Goal: Information Seeking & Learning: Learn about a topic

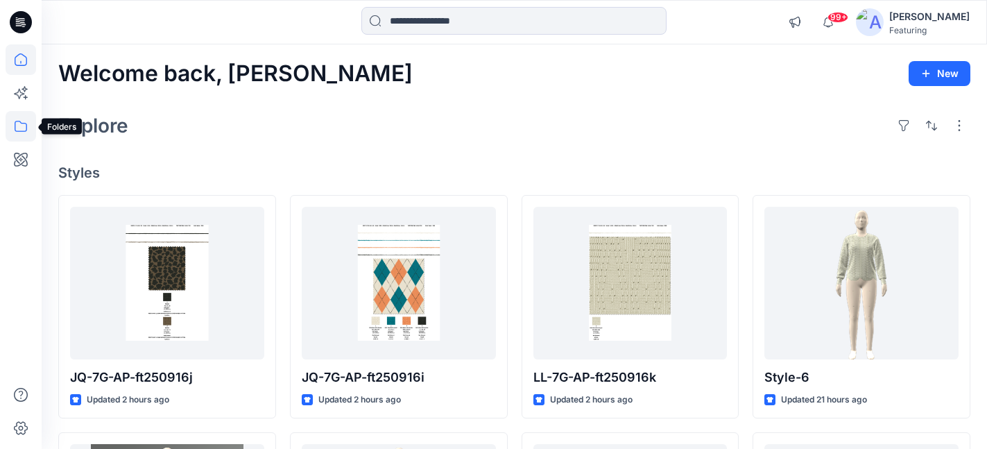
click at [24, 127] on icon at bounding box center [21, 126] width 31 height 31
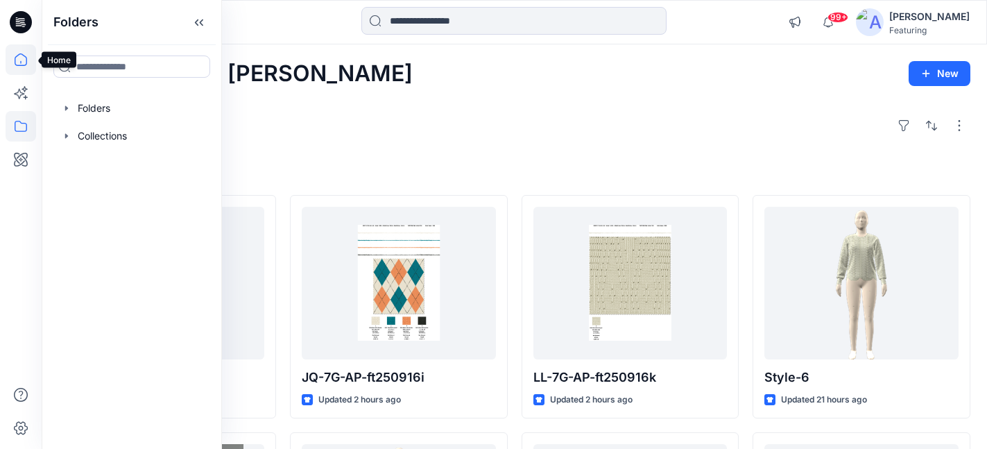
click at [22, 56] on icon at bounding box center [21, 59] width 31 height 31
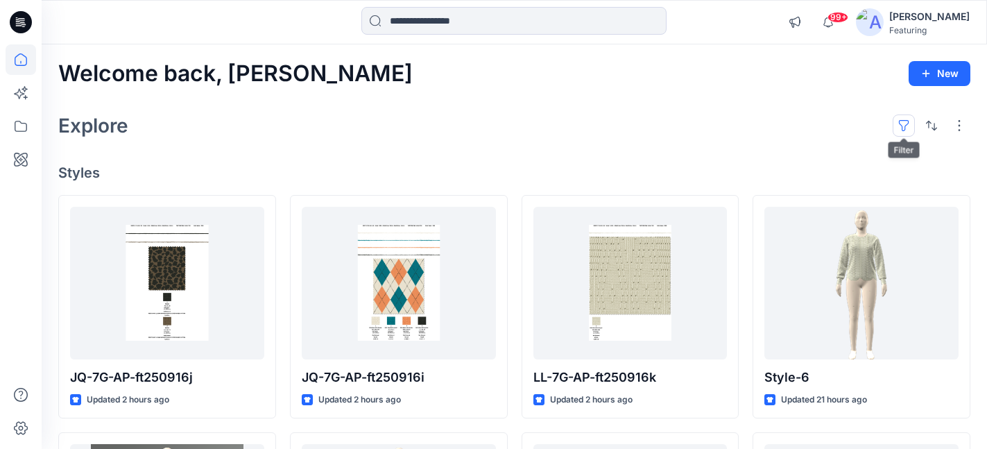
click at [904, 125] on button "button" at bounding box center [904, 125] width 22 height 22
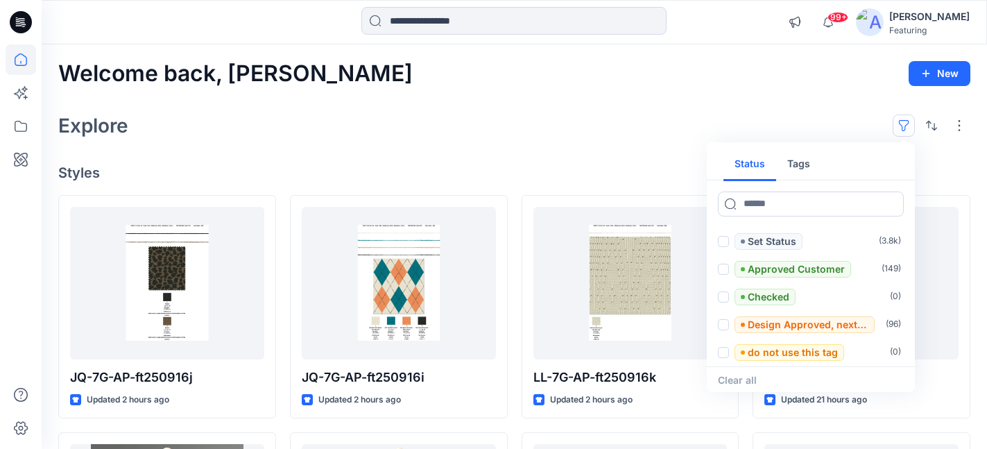
click at [794, 166] on button "Tags" at bounding box center [798, 164] width 45 height 33
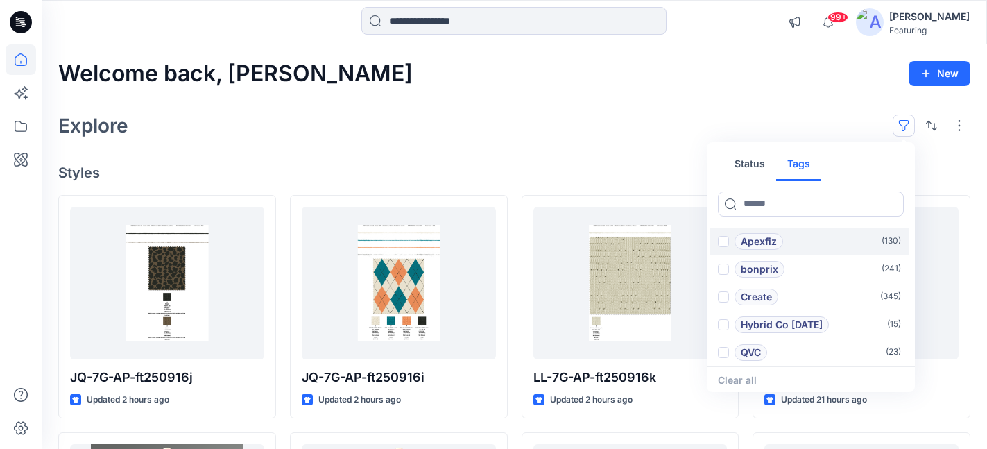
scroll to position [68, 0]
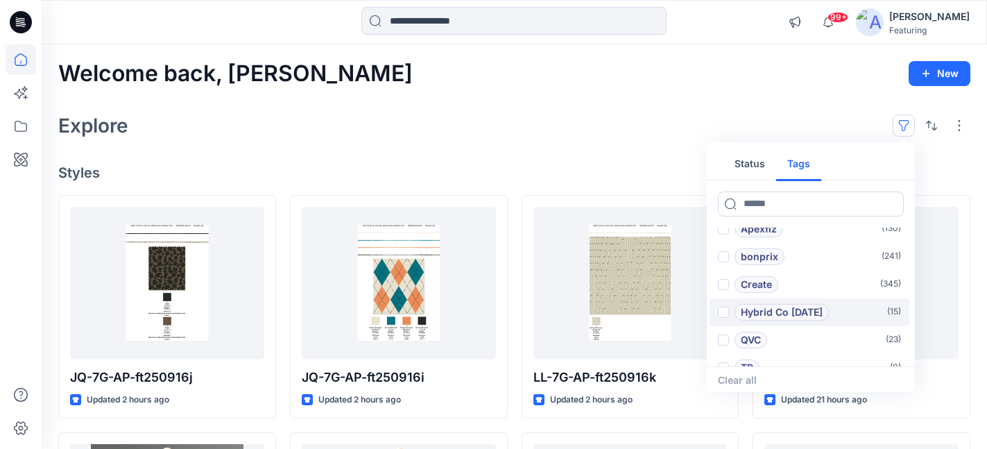
click at [743, 310] on p "Hybrid Co [DATE]" at bounding box center [782, 312] width 82 height 17
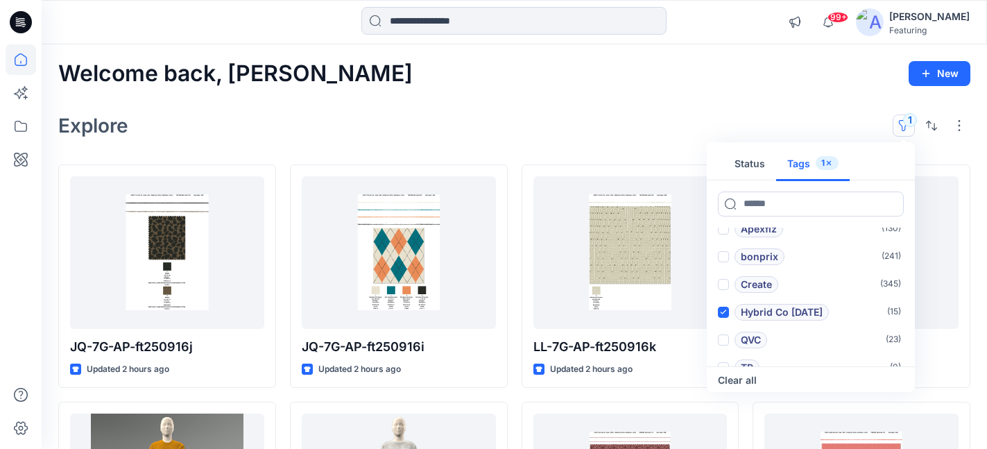
click at [632, 130] on div "Explore 1 Status Tags 1 Add 1101TPX ( 0 ) Add 1204TCX ( 0 ) Apexfiz ( 130 ) bon…" at bounding box center [514, 125] width 912 height 33
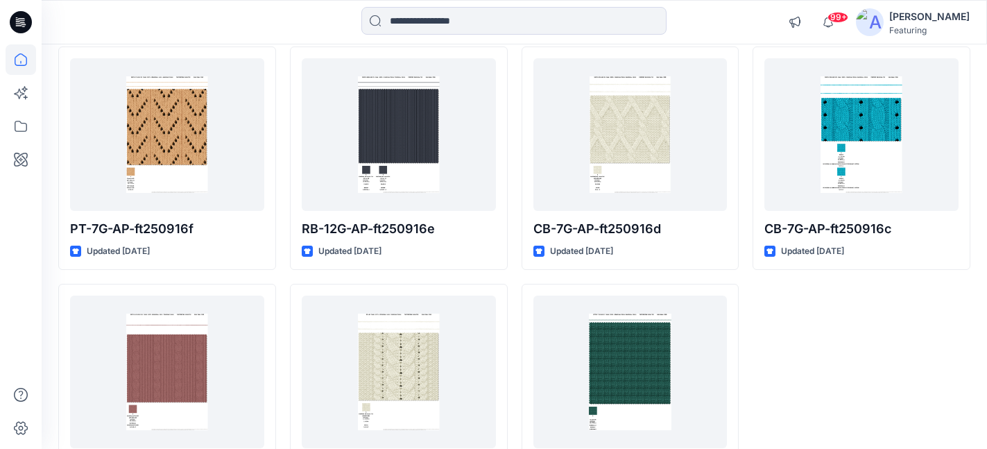
scroll to position [669, 0]
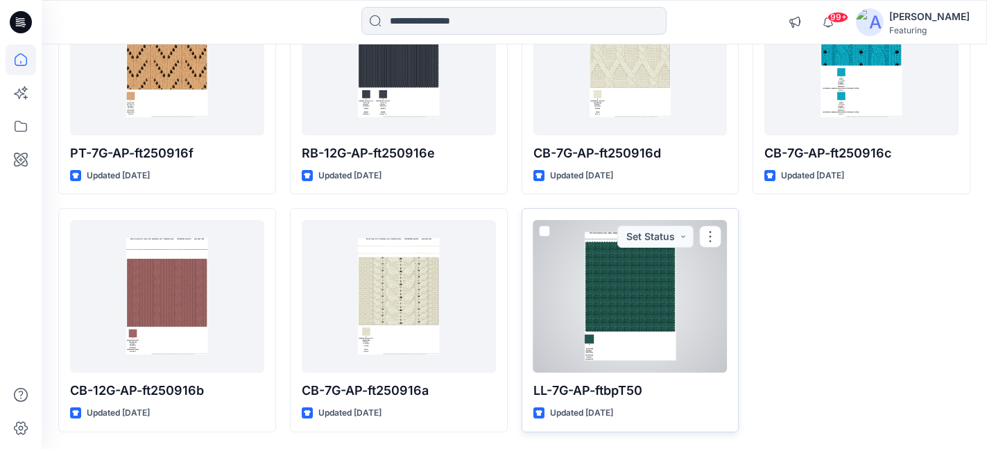
click at [632, 296] on div at bounding box center [630, 296] width 194 height 153
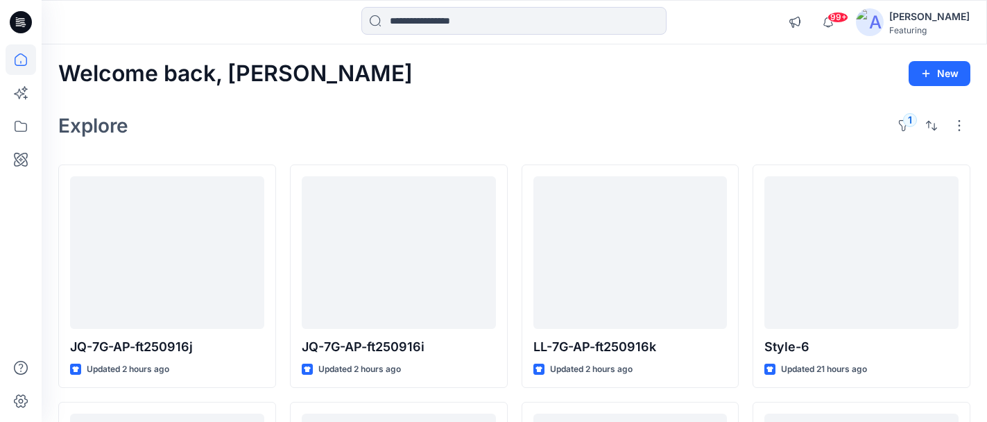
scroll to position [669, 0]
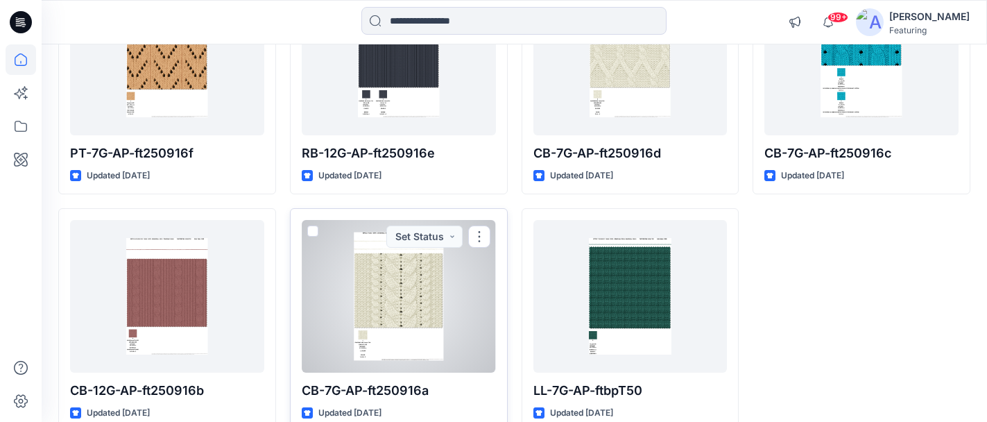
click at [424, 301] on div at bounding box center [399, 296] width 194 height 153
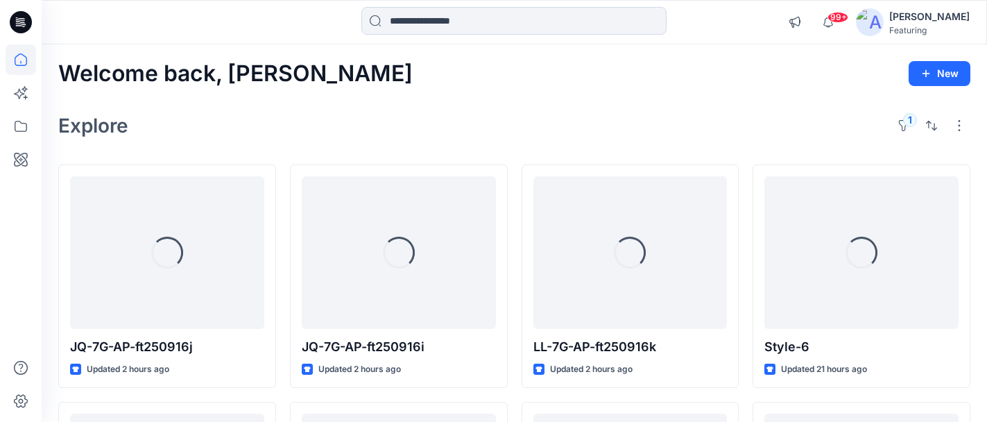
scroll to position [669, 0]
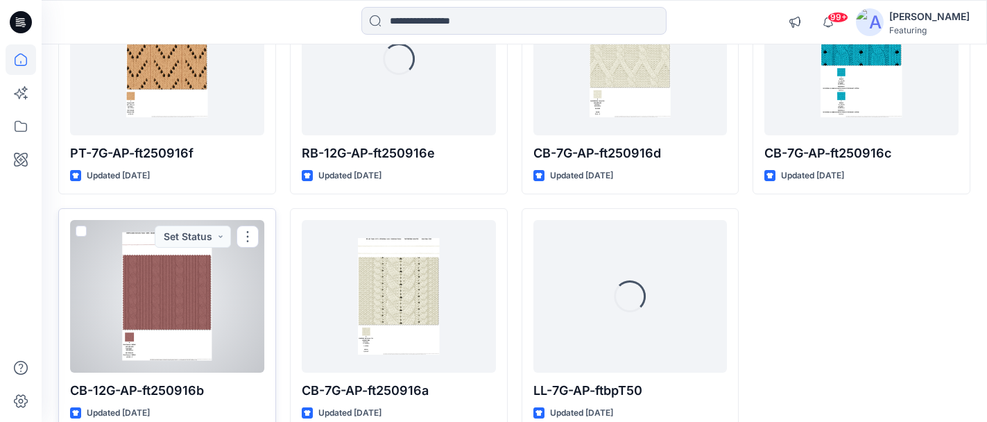
click at [236, 315] on div at bounding box center [167, 296] width 194 height 153
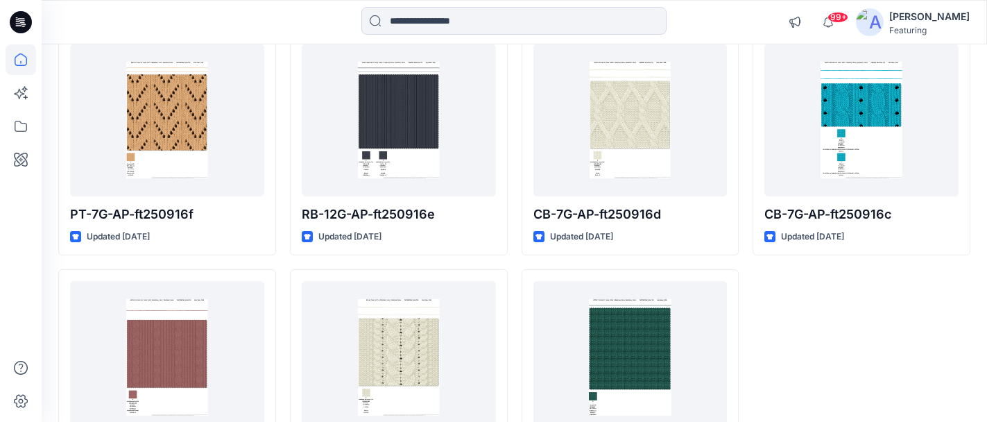
scroll to position [578, 0]
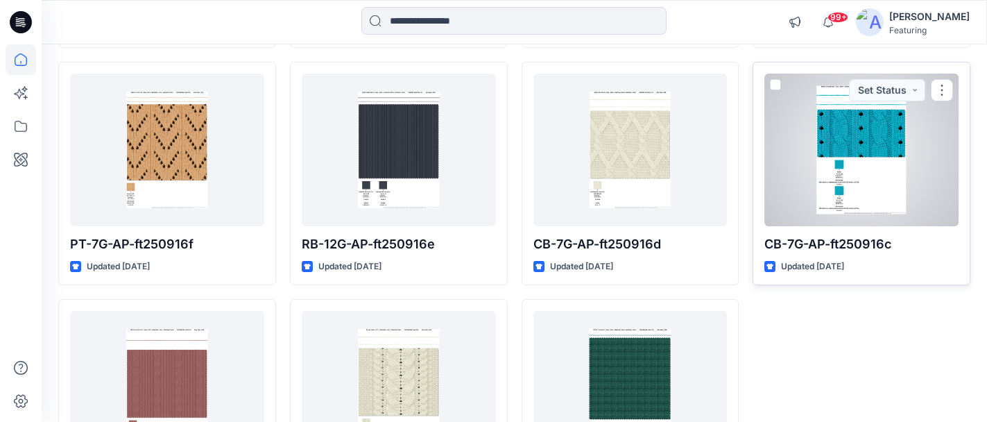
click at [856, 135] on div at bounding box center [861, 150] width 194 height 153
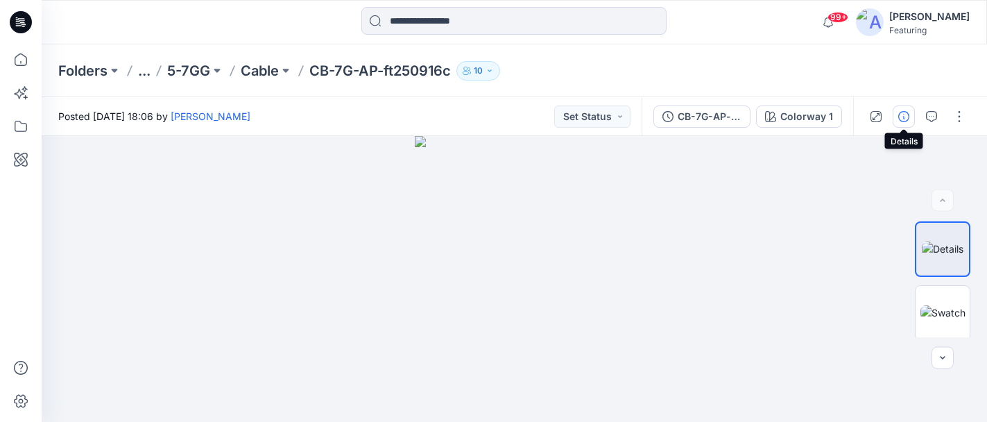
click at [909, 112] on button "button" at bounding box center [904, 116] width 22 height 22
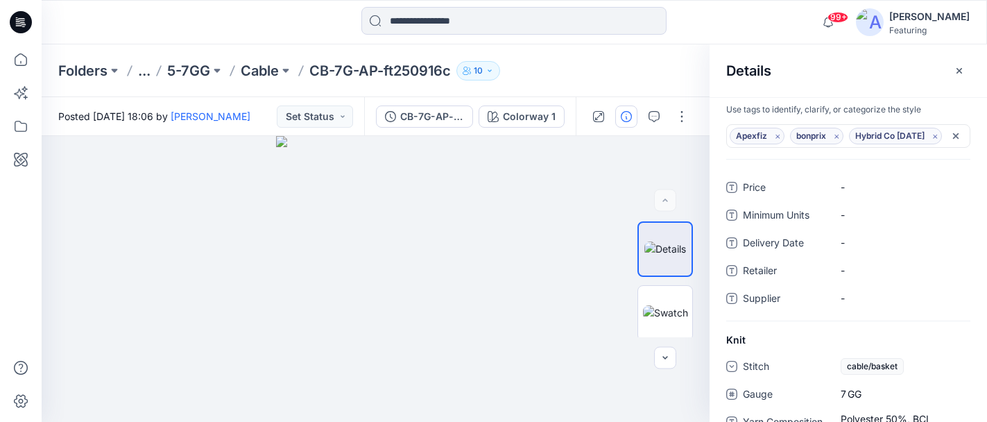
scroll to position [6, 0]
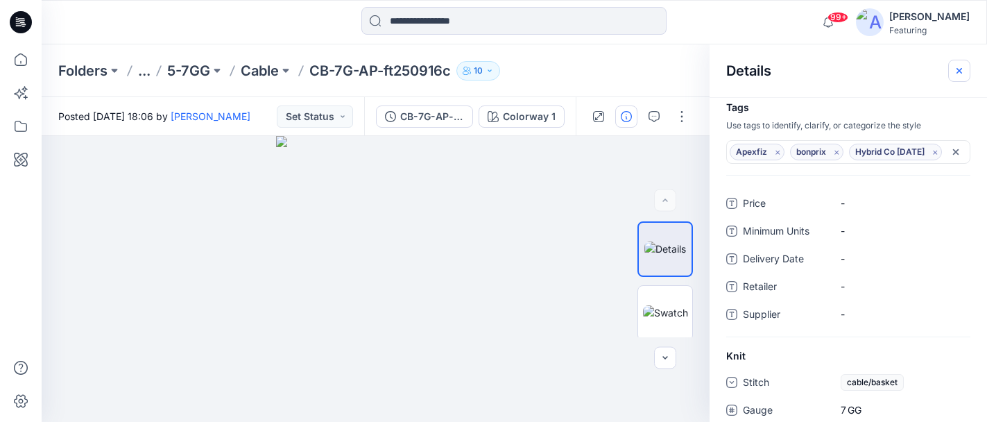
click at [958, 67] on icon "button" at bounding box center [959, 70] width 11 height 11
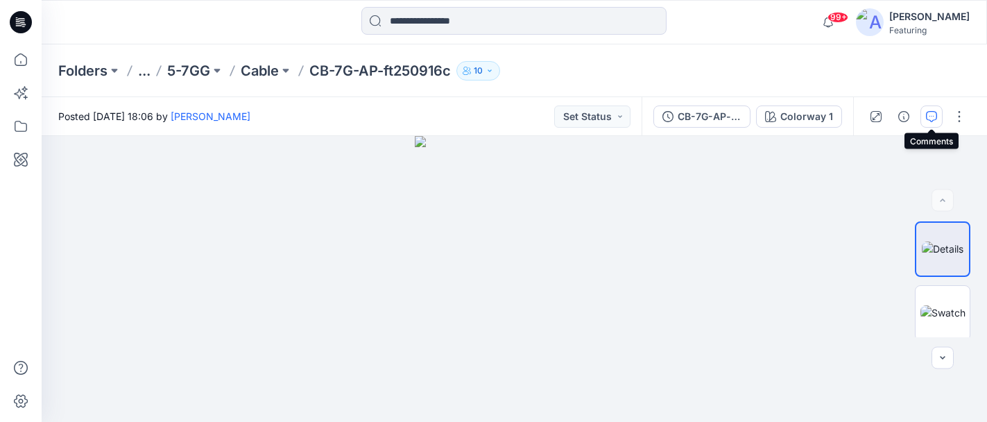
click at [935, 116] on icon "button" at bounding box center [931, 116] width 11 height 11
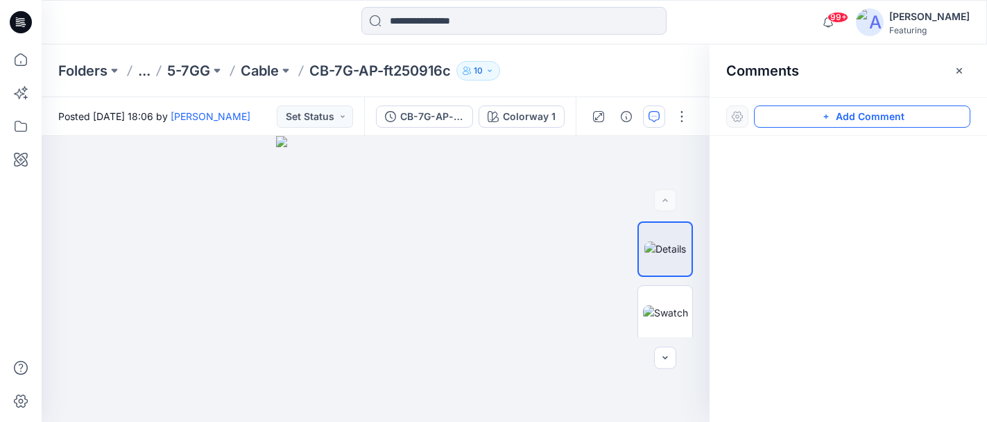
click at [849, 116] on button "Add Comment" at bounding box center [862, 116] width 216 height 22
click at [474, 202] on div "1" at bounding box center [376, 279] width 668 height 286
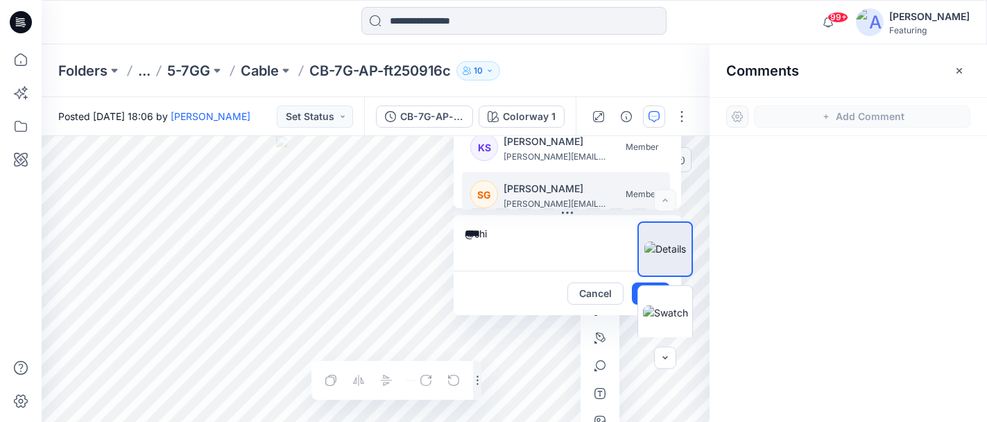
click at [575, 193] on p "[PERSON_NAME]" at bounding box center [555, 188] width 104 height 17
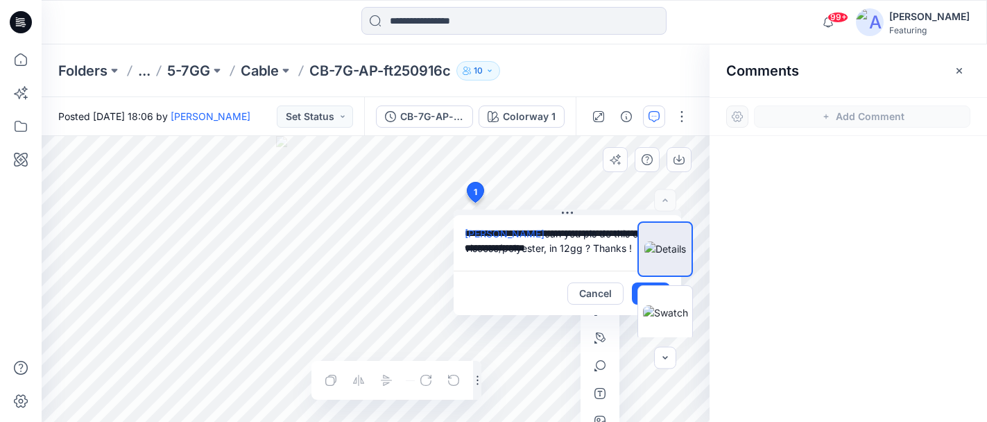
type textarea "**********"
click at [636, 288] on div "SCLP" at bounding box center [665, 279] width 89 height 116
click at [610, 249] on textarea "**********" at bounding box center [567, 242] width 227 height 55
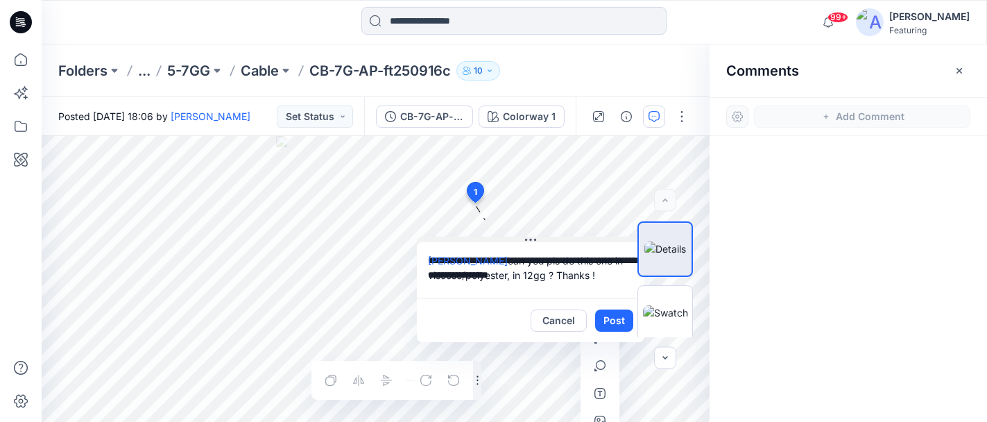
drag, startPoint x: 570, startPoint y: 210, endPoint x: 533, endPoint y: 237, distance: 45.6
click at [533, 237] on icon at bounding box center [530, 239] width 11 height 11
click at [618, 323] on button "Post" at bounding box center [614, 320] width 38 height 22
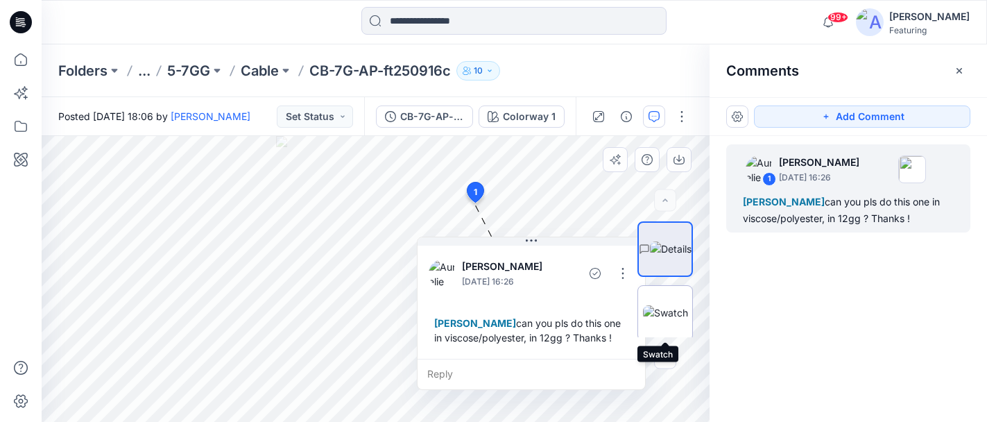
click at [675, 305] on img at bounding box center [665, 312] width 45 height 15
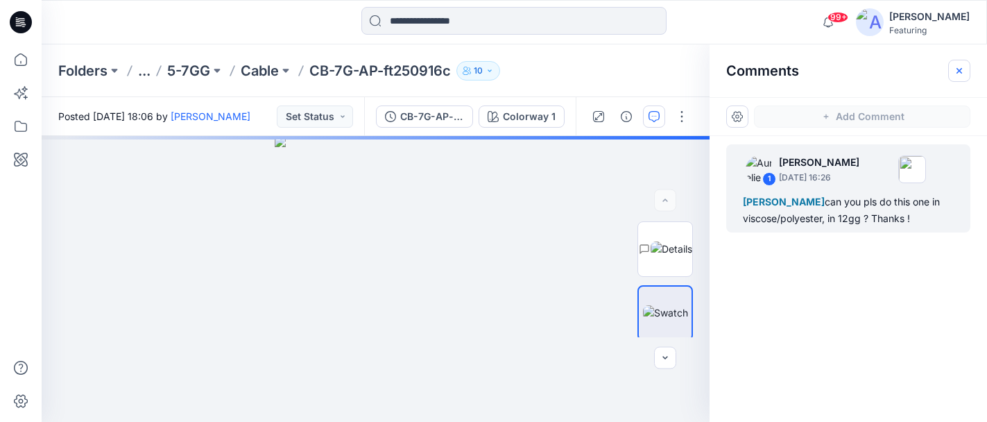
click at [966, 67] on button "button" at bounding box center [959, 71] width 22 height 22
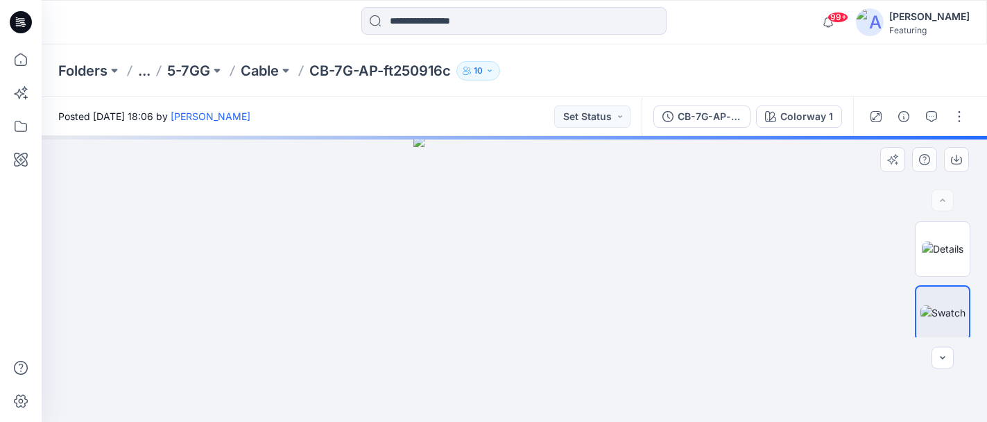
click at [499, 219] on img at bounding box center [513, 279] width 201 height 286
click at [447, 365] on img at bounding box center [513, 279] width 201 height 286
drag, startPoint x: 564, startPoint y: 314, endPoint x: 585, endPoint y: 167, distance: 148.5
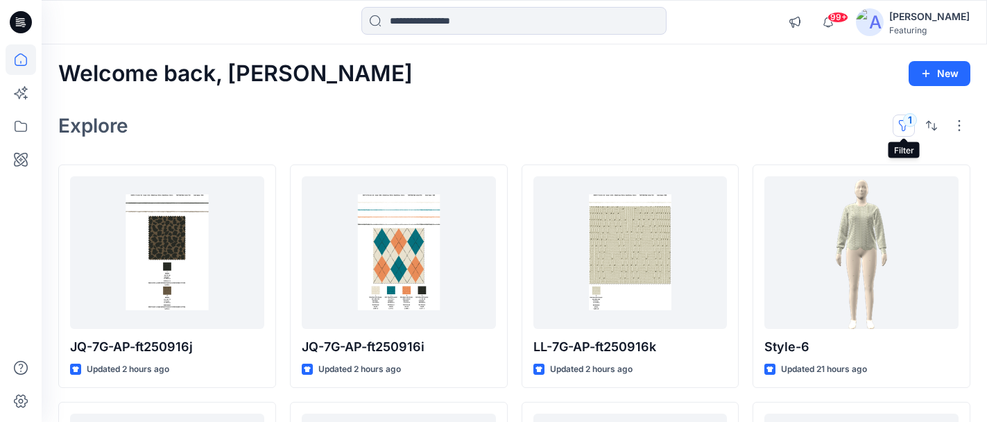
click at [904, 117] on button "1" at bounding box center [904, 125] width 22 height 22
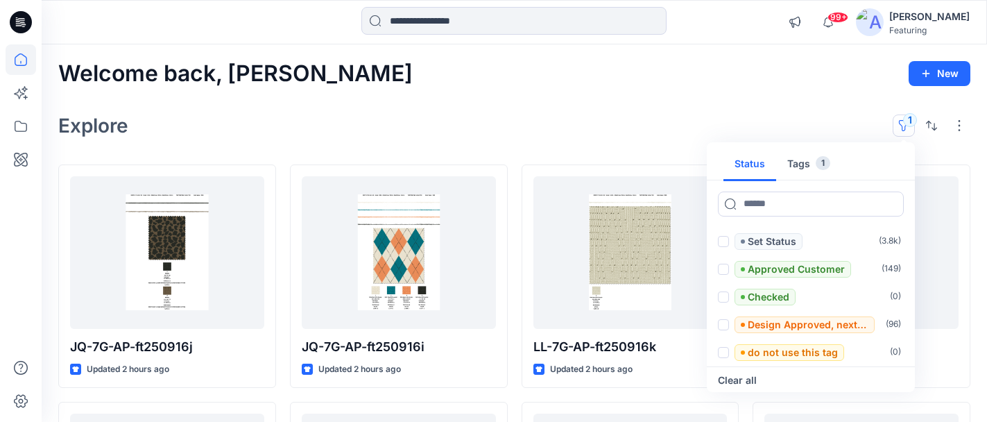
click at [794, 165] on button "Tags 1" at bounding box center [808, 164] width 65 height 33
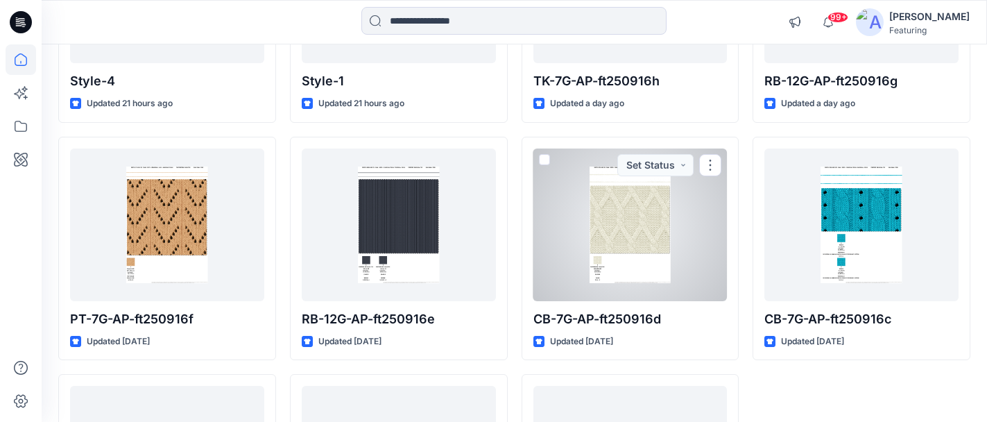
scroll to position [498, 0]
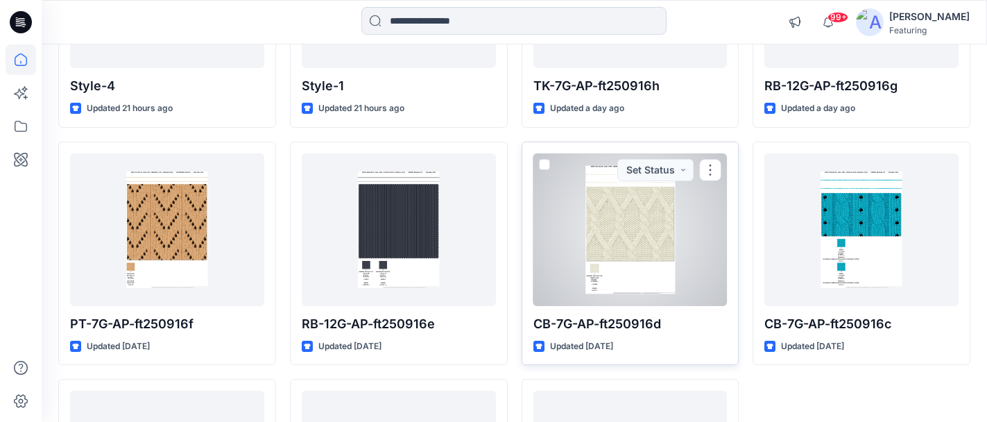
click at [633, 254] on div at bounding box center [630, 229] width 194 height 153
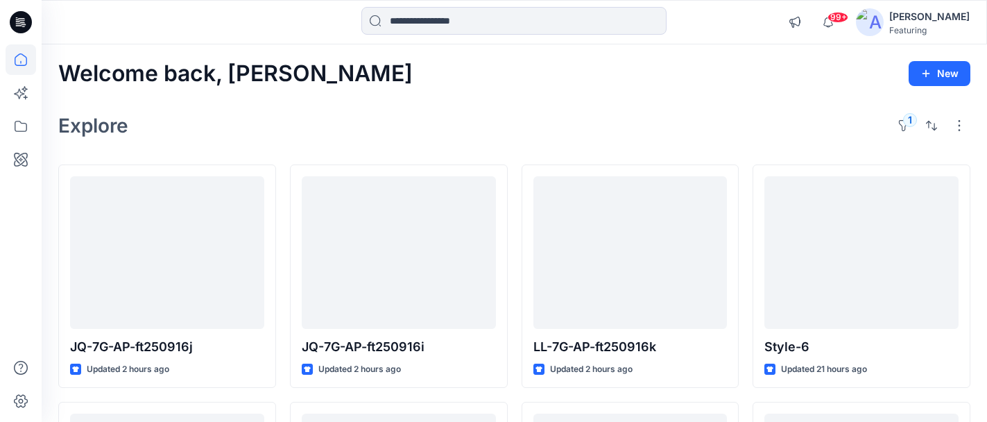
scroll to position [498, 0]
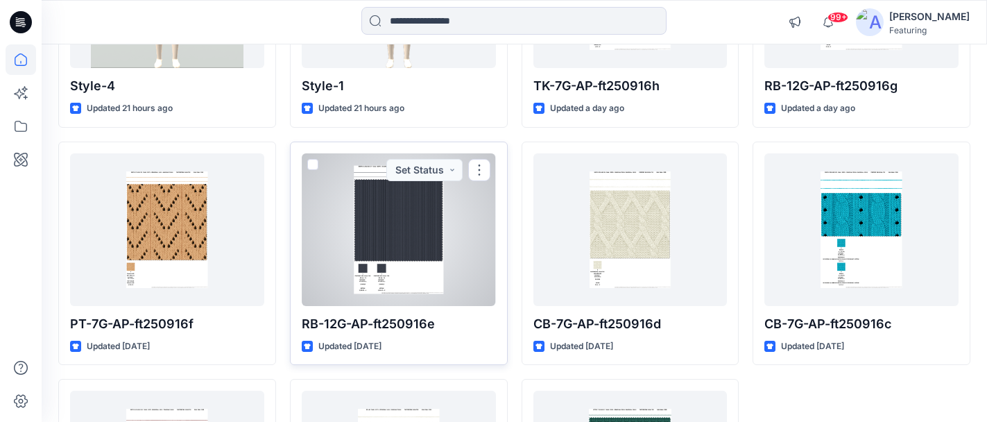
click at [421, 226] on div at bounding box center [399, 229] width 194 height 153
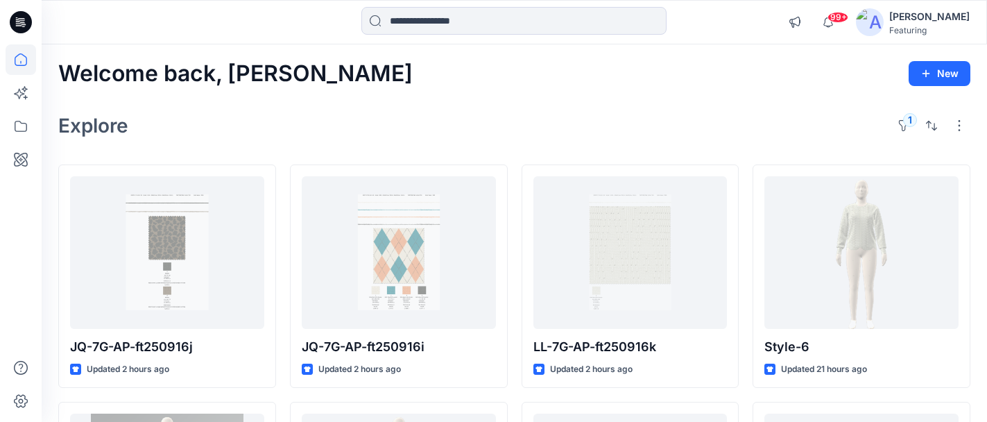
scroll to position [498, 0]
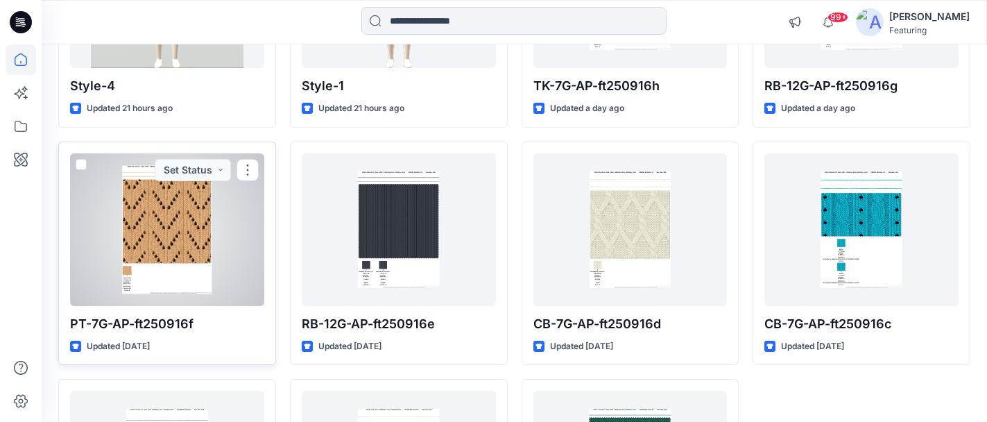
click at [156, 206] on div at bounding box center [167, 229] width 194 height 153
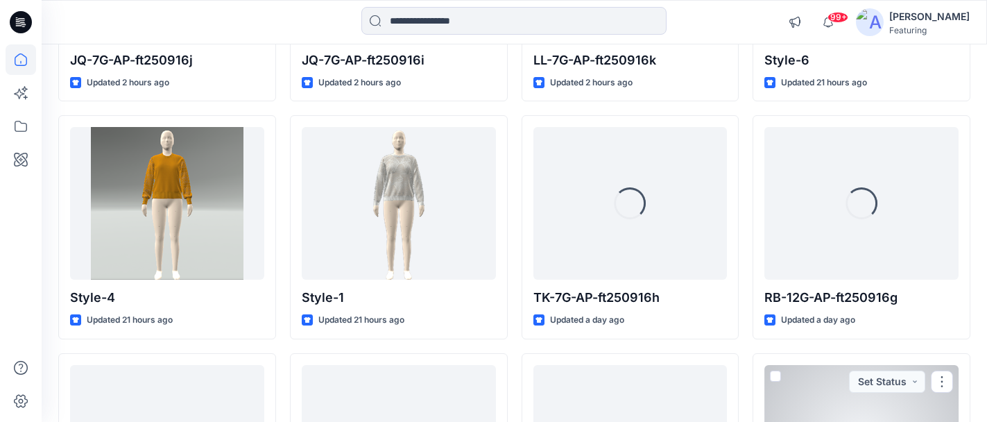
scroll to position [283, 0]
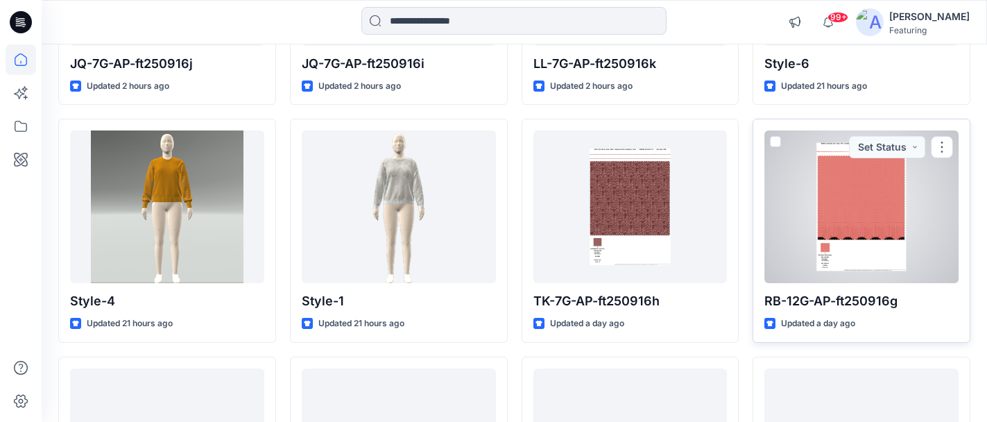
click at [854, 180] on div at bounding box center [861, 206] width 194 height 153
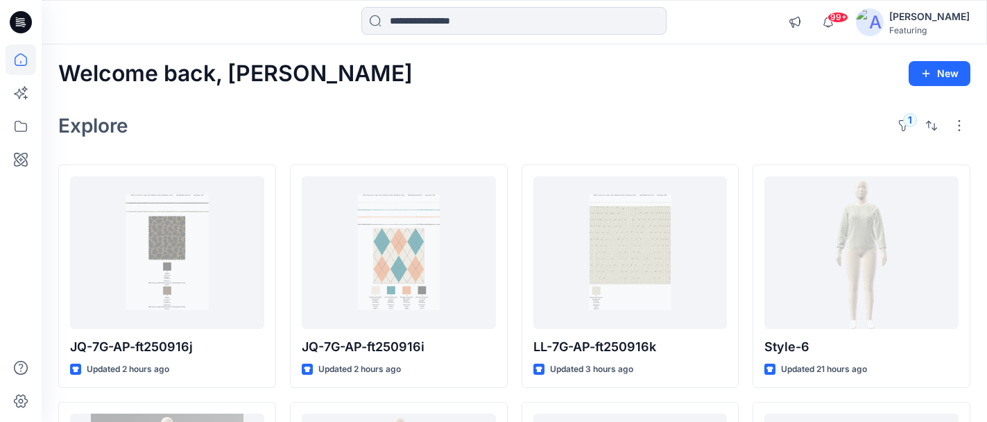
scroll to position [283, 0]
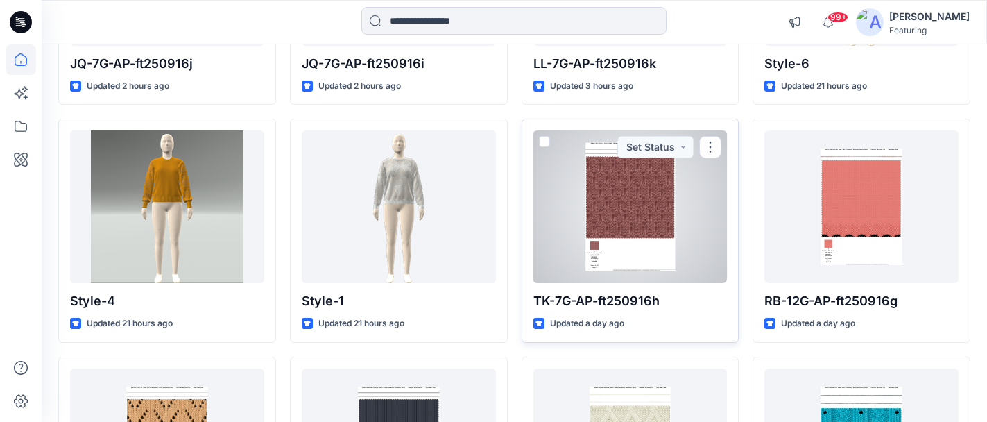
click at [648, 186] on div at bounding box center [630, 206] width 194 height 153
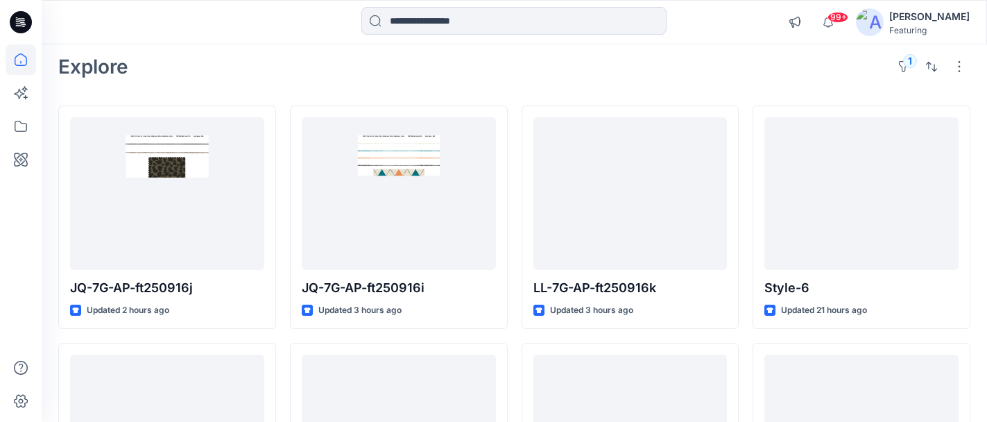
scroll to position [58, 0]
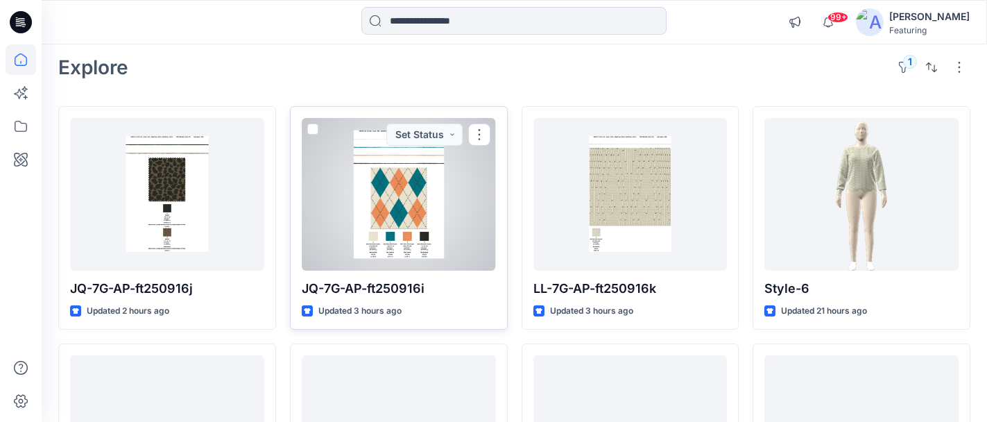
click at [392, 202] on div at bounding box center [399, 194] width 194 height 153
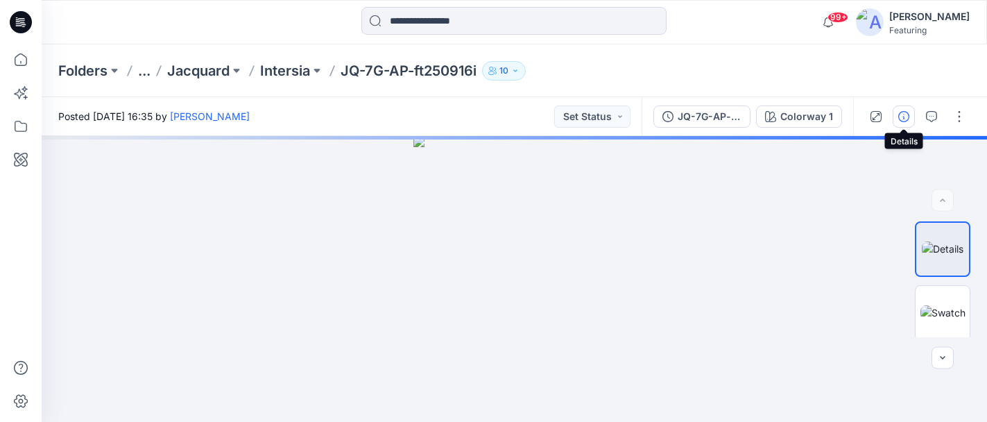
click at [898, 113] on icon "button" at bounding box center [903, 116] width 11 height 11
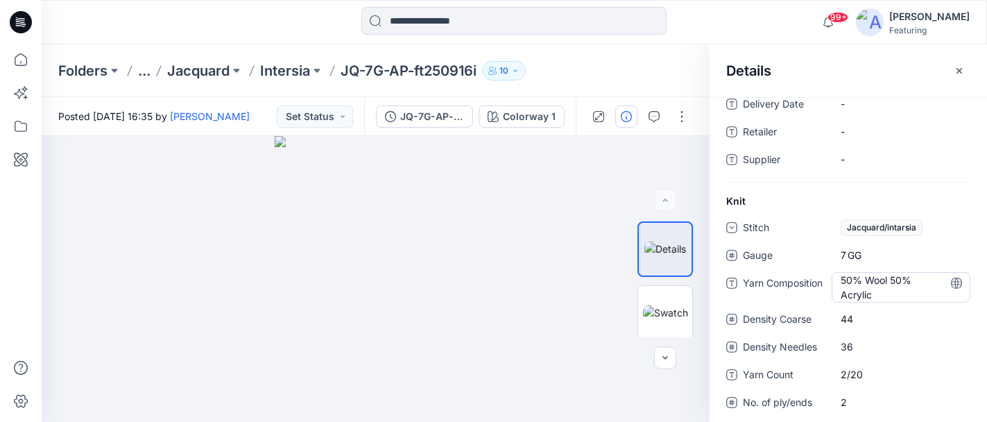
scroll to position [169, 0]
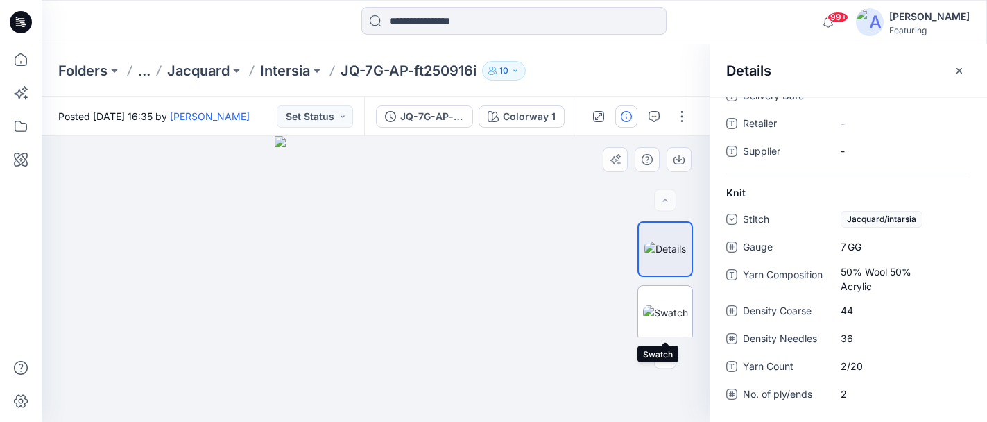
click at [665, 305] on img at bounding box center [665, 312] width 45 height 15
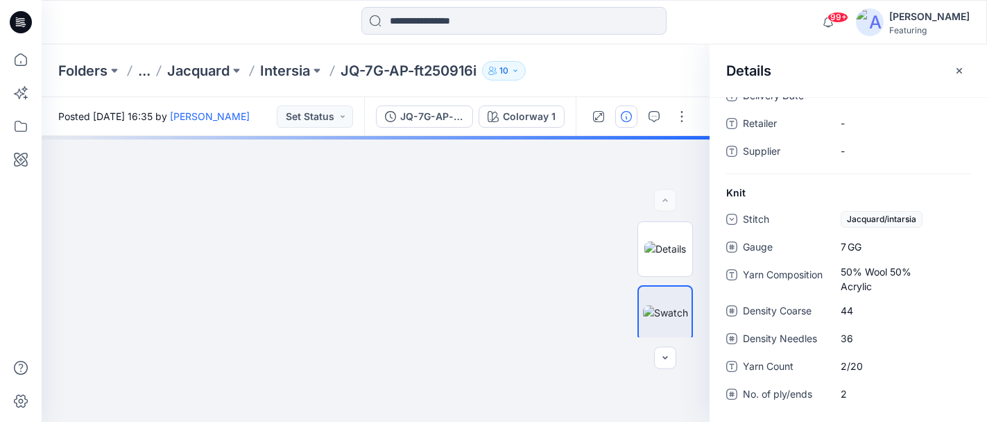
scroll to position [58, 0]
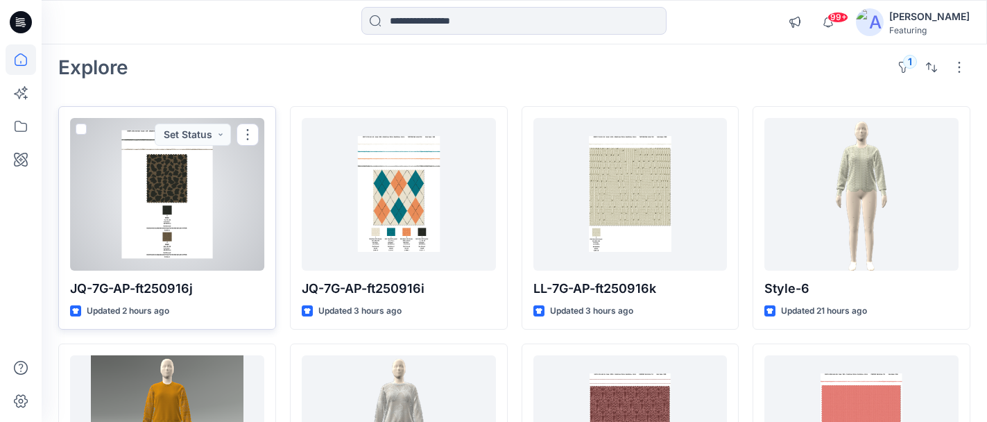
click at [202, 193] on div at bounding box center [167, 194] width 194 height 153
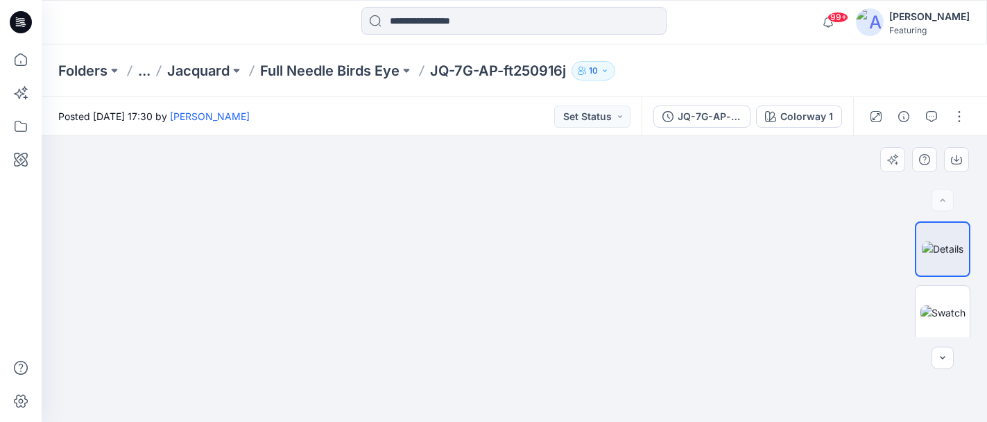
drag, startPoint x: 590, startPoint y: 202, endPoint x: 581, endPoint y: 239, distance: 38.5
click at [581, 239] on img at bounding box center [514, 48] width 912 height 748
